Goal: Navigation & Orientation: Understand site structure

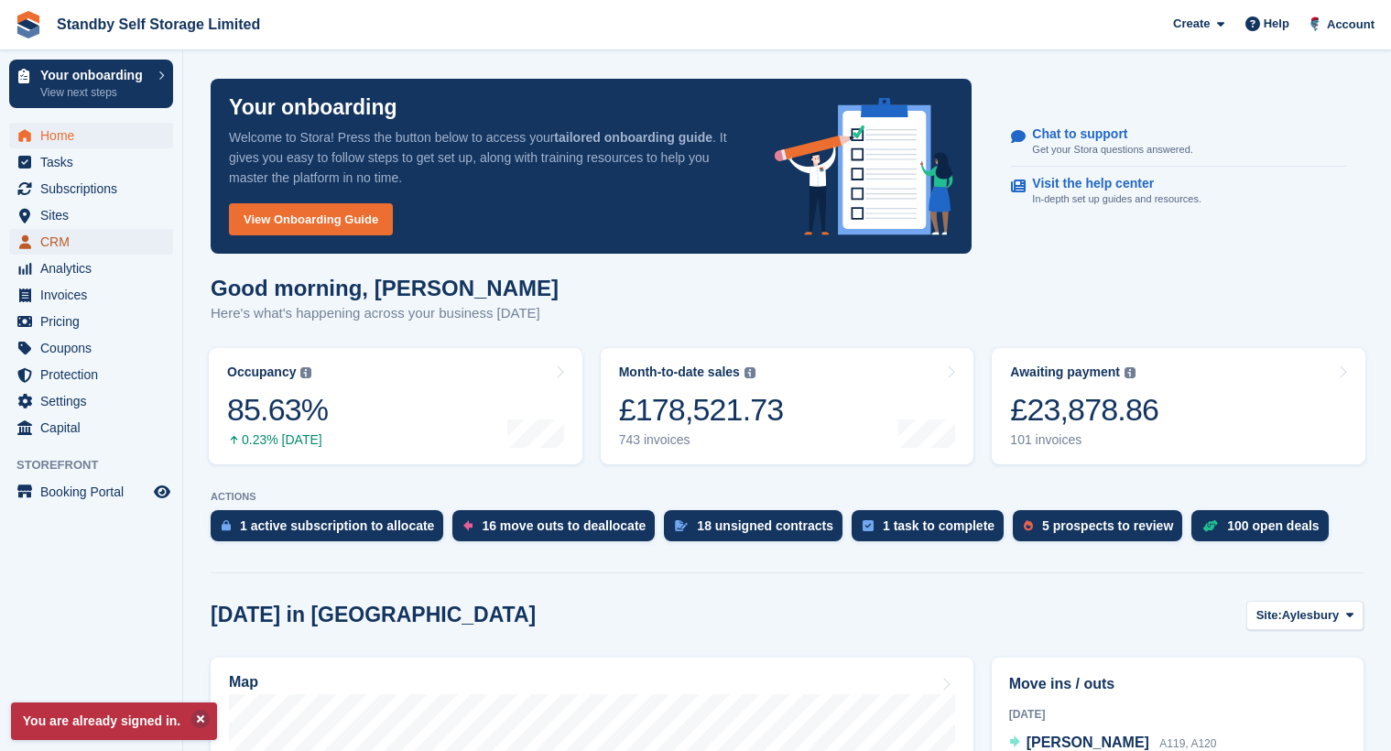
click at [60, 234] on span "CRM" at bounding box center [95, 242] width 110 height 26
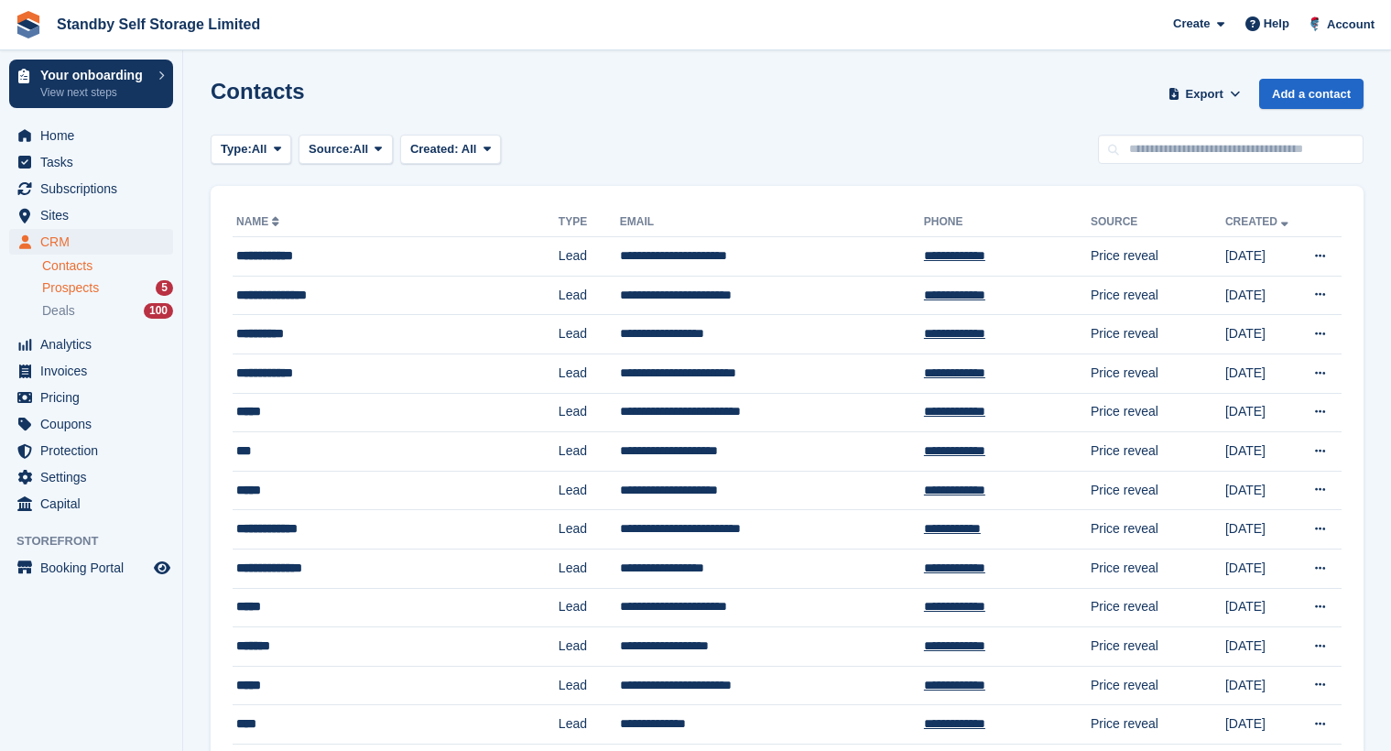
click at [81, 285] on span "Prospects" at bounding box center [70, 287] width 57 height 17
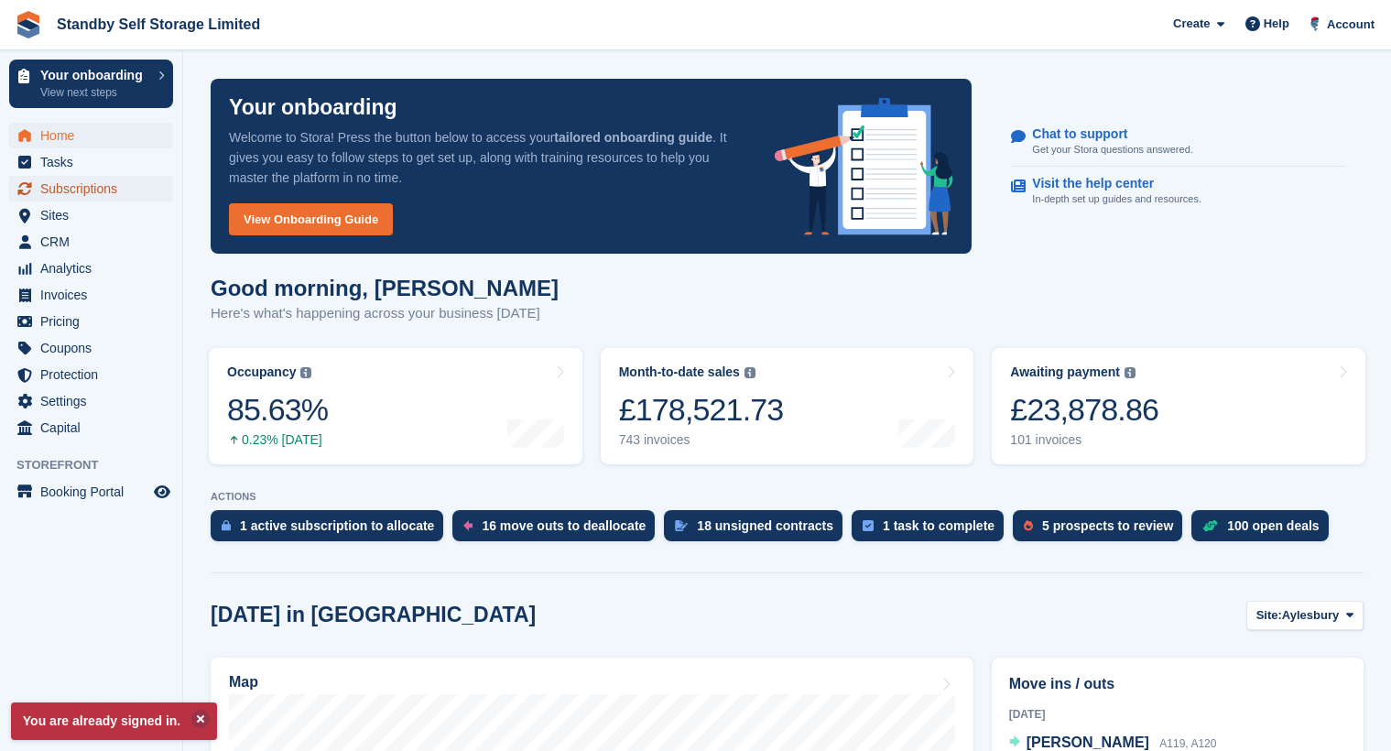
click at [109, 180] on span "Subscriptions" at bounding box center [95, 189] width 110 height 26
click at [86, 210] on span "Sites" at bounding box center [95, 215] width 110 height 26
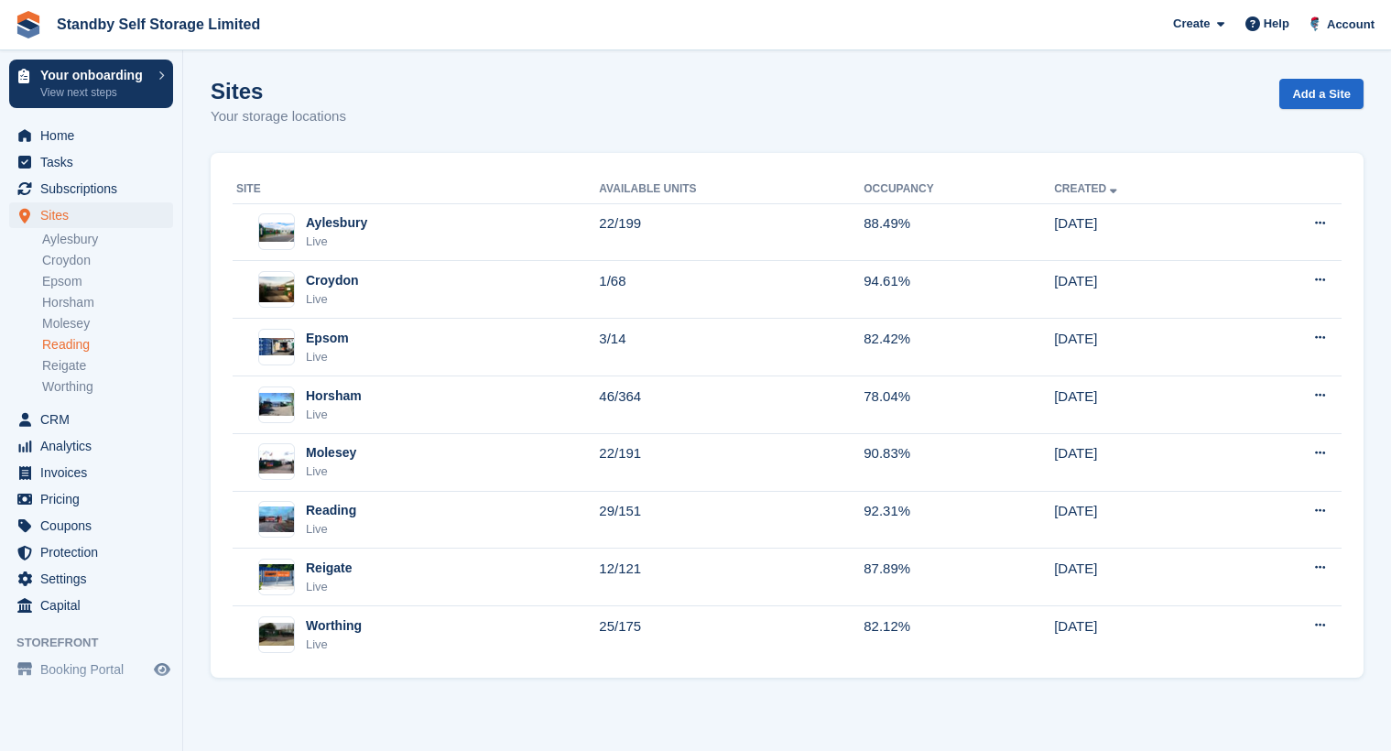
click at [85, 346] on link "Reading" at bounding box center [107, 344] width 131 height 17
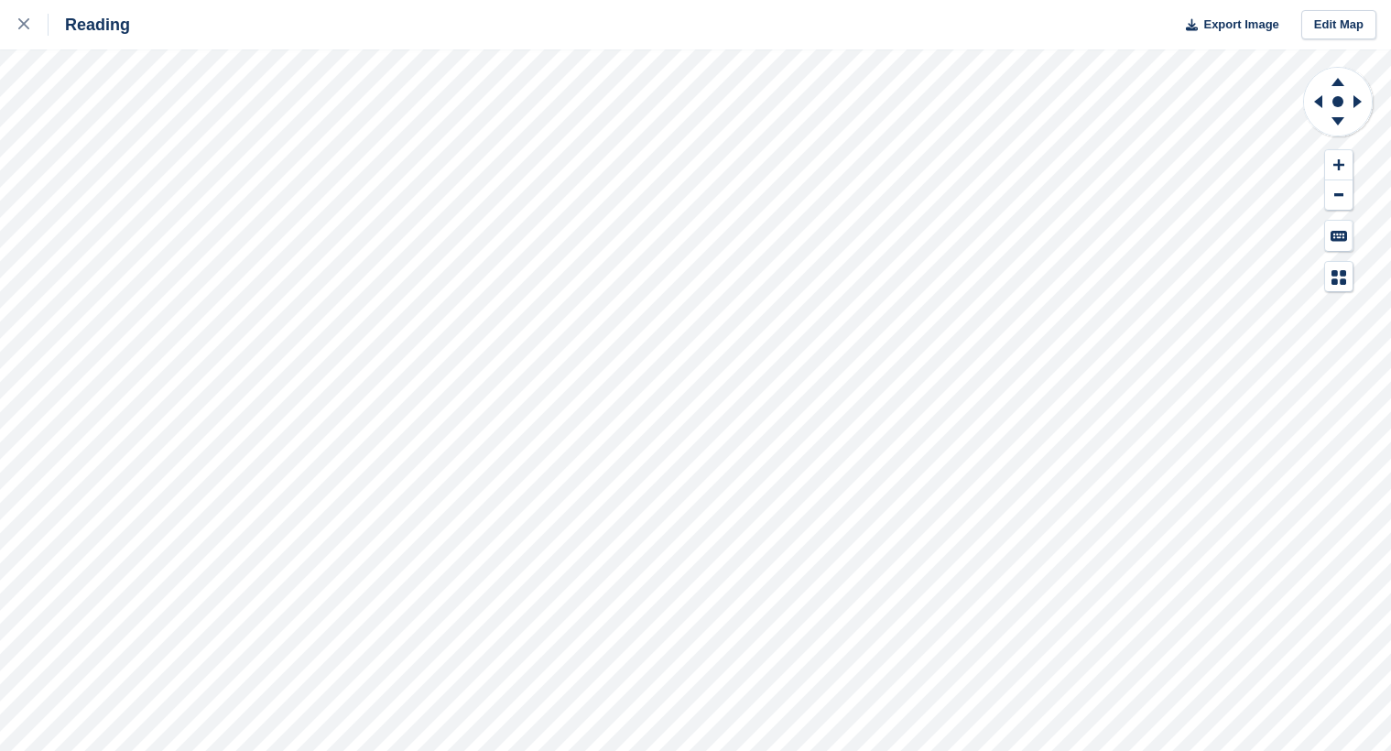
click at [255, 158] on div "Reading Export Image Edit Map" at bounding box center [695, 375] width 1391 height 751
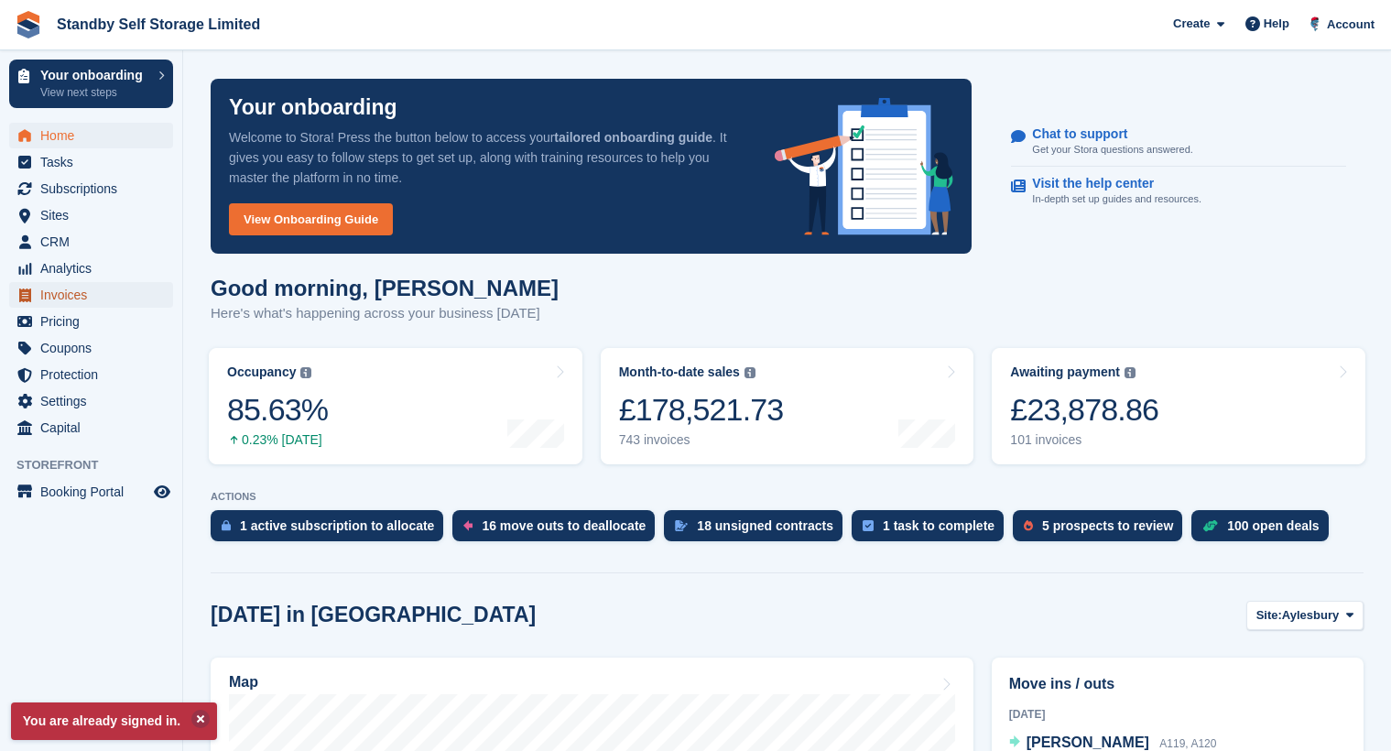
click at [47, 290] on span "Invoices" at bounding box center [95, 295] width 110 height 26
